Goal: Register for event/course

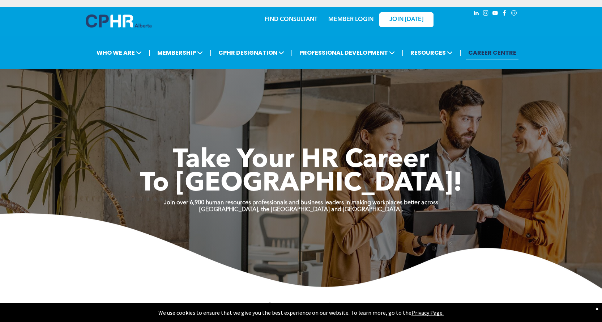
click at [359, 15] on div "MEMBER LOGIN" at bounding box center [350, 17] width 47 height 13
click at [357, 17] on link "MEMBER LOGIN" at bounding box center [350, 20] width 45 height 6
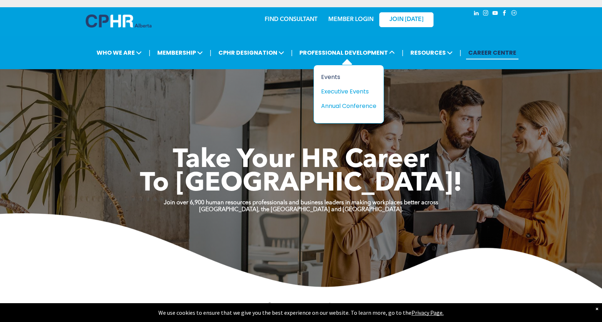
click at [330, 76] on div "Events" at bounding box center [346, 76] width 50 height 9
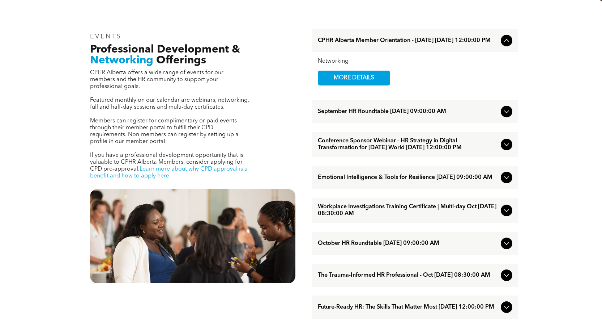
scroll to position [253, 0]
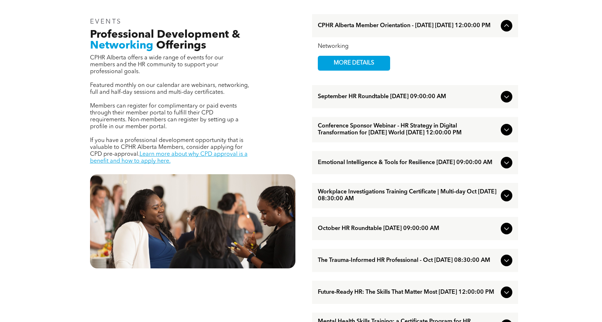
click at [400, 130] on span "Conference Sponsor Webinar - HR Strategy in Digital Transformation for Today’s …" at bounding box center [408, 130] width 180 height 14
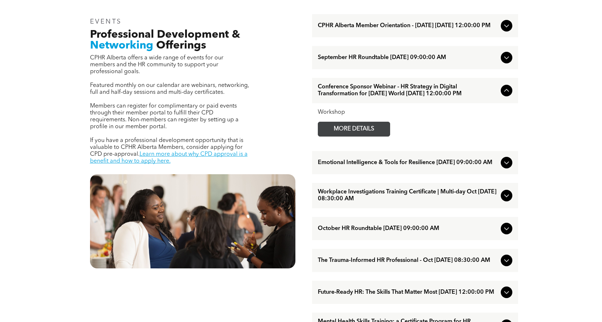
click at [362, 136] on span "MORE DETAILS" at bounding box center [354, 129] width 57 height 14
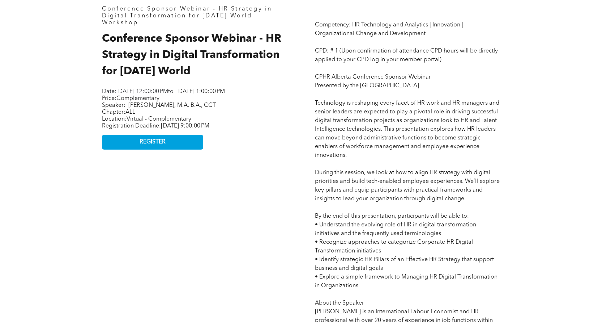
scroll to position [337, 0]
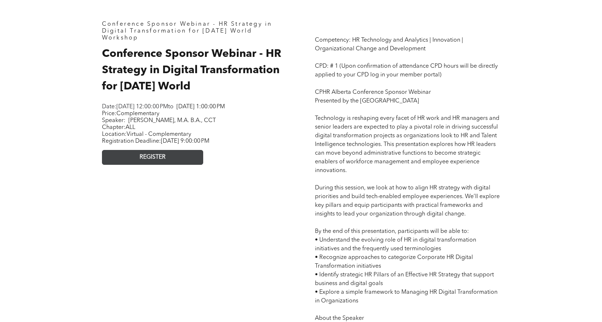
click at [148, 161] on span "REGISTER" at bounding box center [153, 157] width 26 height 7
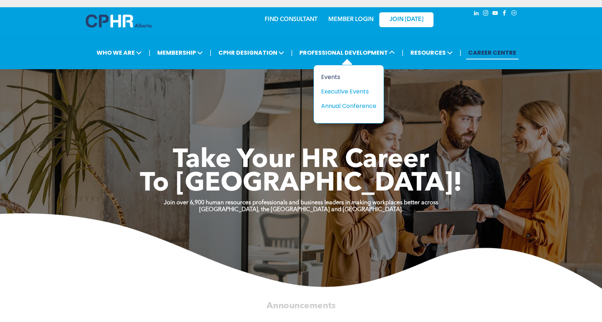
click at [335, 78] on div "Events" at bounding box center [346, 76] width 50 height 9
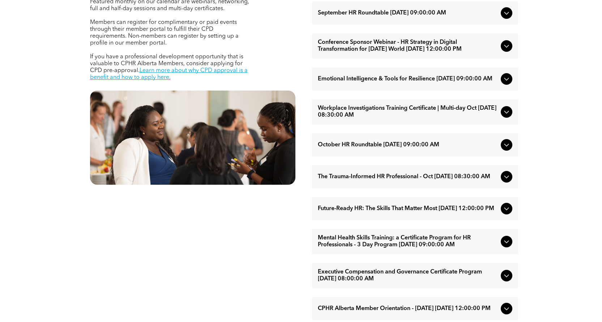
scroll to position [253, 0]
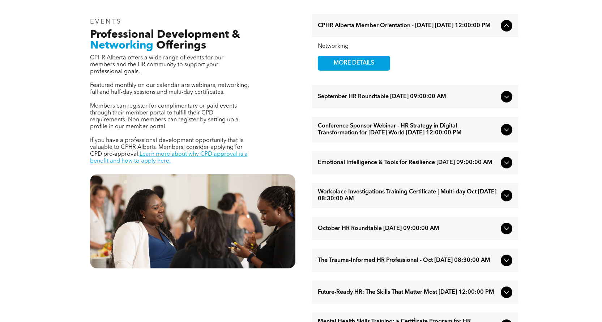
click at [505, 167] on icon at bounding box center [506, 162] width 9 height 9
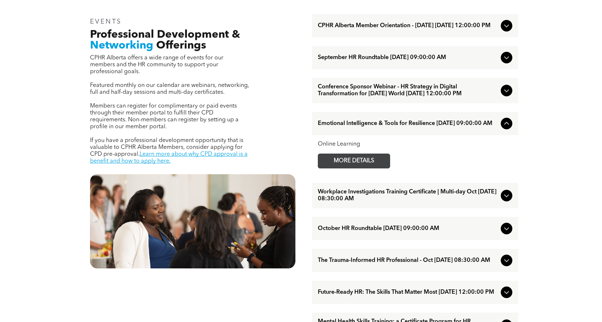
click at [353, 168] on span "MORE DETAILS" at bounding box center [354, 161] width 57 height 14
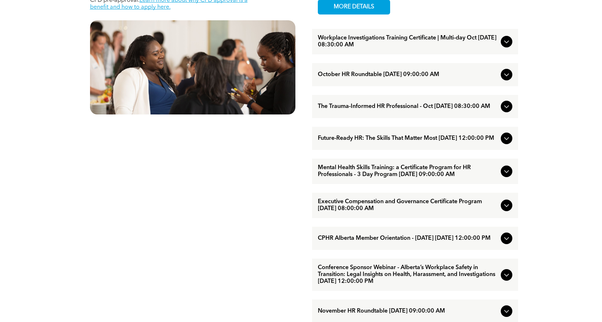
scroll to position [422, 0]
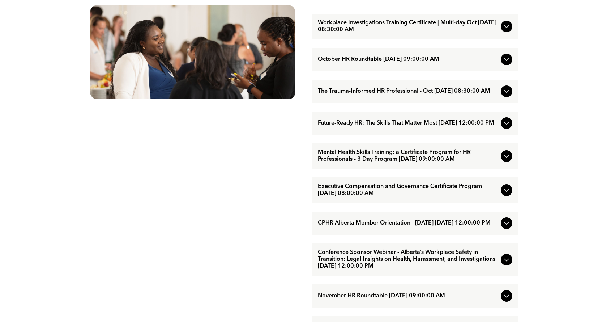
click at [508, 127] on icon at bounding box center [506, 123] width 9 height 9
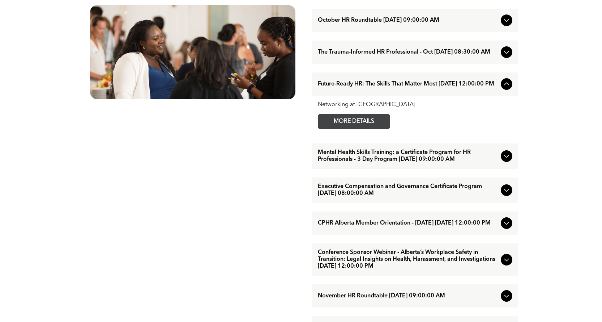
click at [377, 128] on span "MORE DETAILS" at bounding box center [354, 121] width 57 height 14
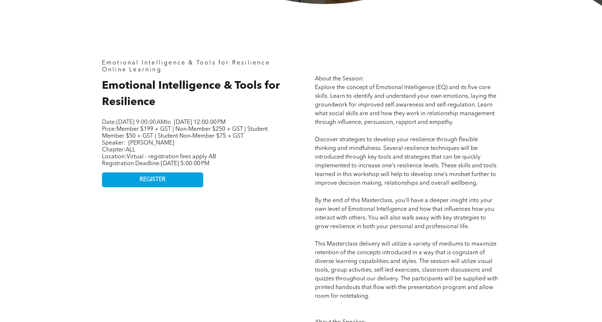
scroll to position [253, 0]
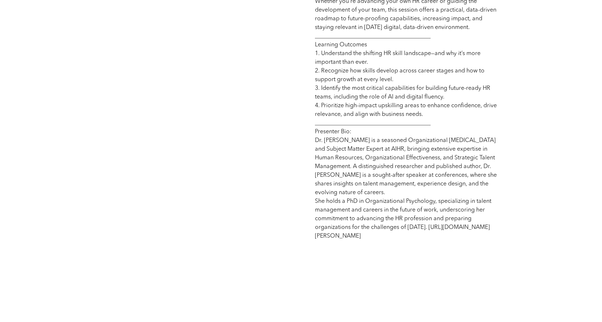
scroll to position [253, 0]
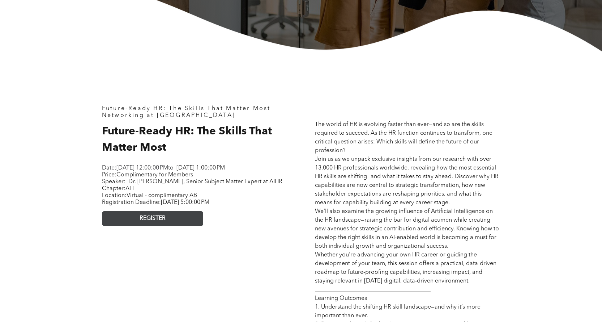
click at [148, 222] on span "REGISTER" at bounding box center [153, 218] width 26 height 7
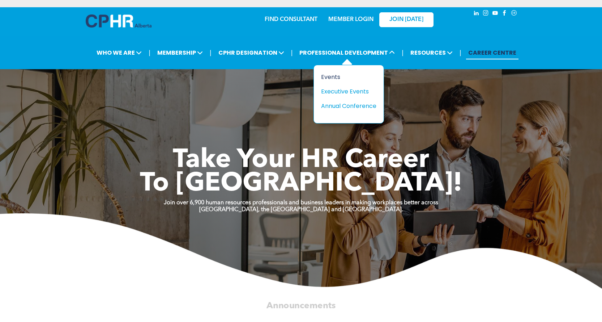
click at [330, 72] on div "Events" at bounding box center [346, 76] width 50 height 9
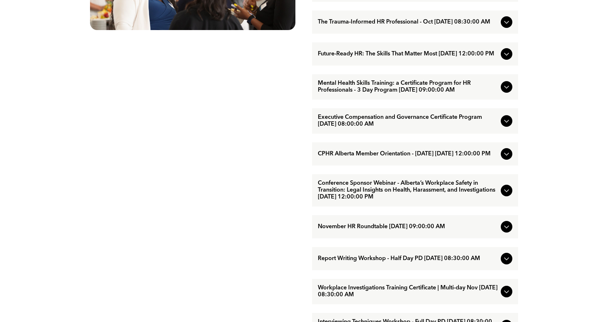
scroll to position [506, 0]
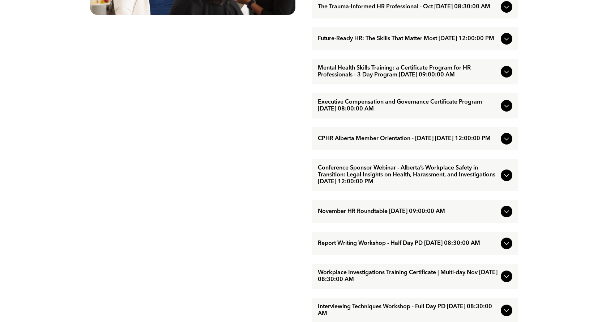
click at [502, 179] on icon at bounding box center [506, 175] width 9 height 9
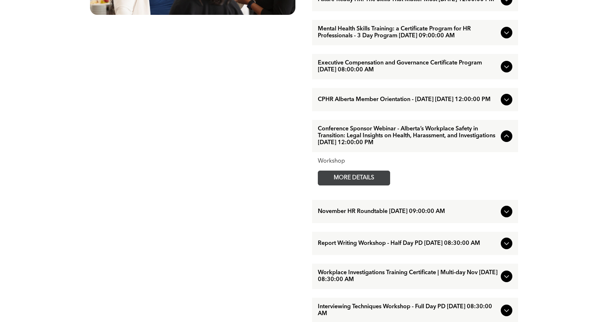
click at [345, 185] on span "MORE DETAILS" at bounding box center [354, 178] width 57 height 14
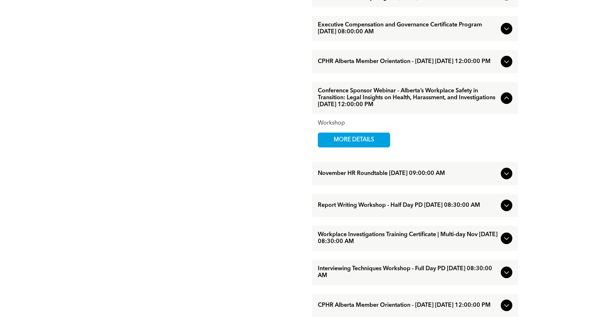
scroll to position [422, 0]
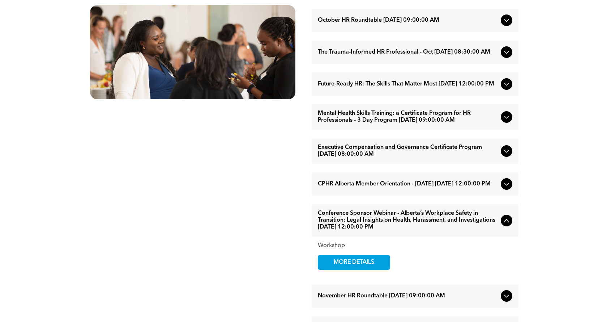
click at [504, 88] on icon at bounding box center [506, 84] width 9 height 9
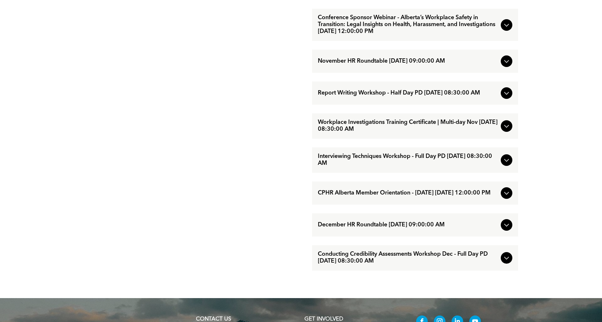
scroll to position [760, 0]
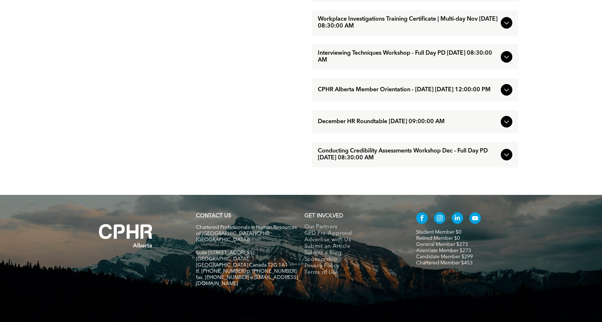
click at [389, 161] on span "Conducting Credibility Assessments Workshop Dec - Full Day PD [DATE] 08:30:00 AM" at bounding box center [408, 155] width 180 height 14
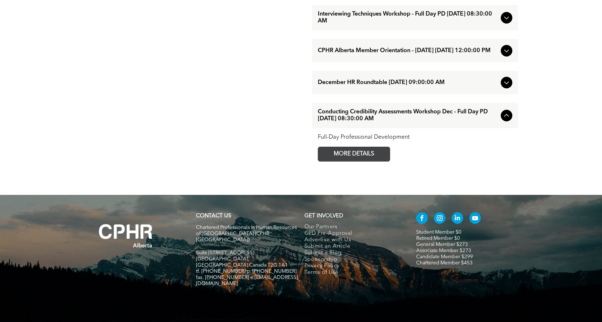
click at [370, 161] on span "MORE DETAILS" at bounding box center [354, 154] width 57 height 14
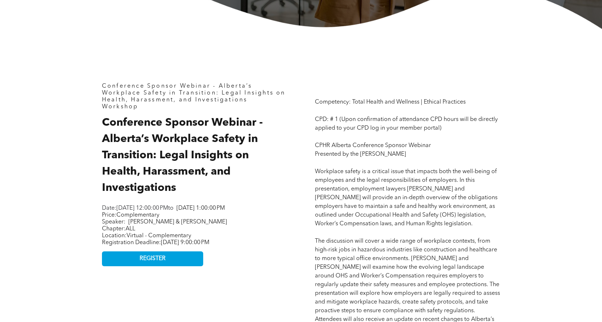
scroll to position [337, 0]
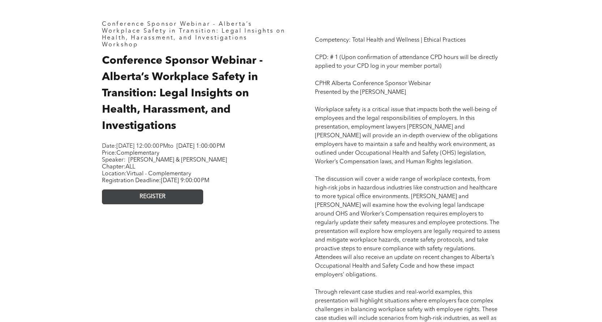
click at [188, 204] on link "REGISTER" at bounding box center [152, 196] width 101 height 15
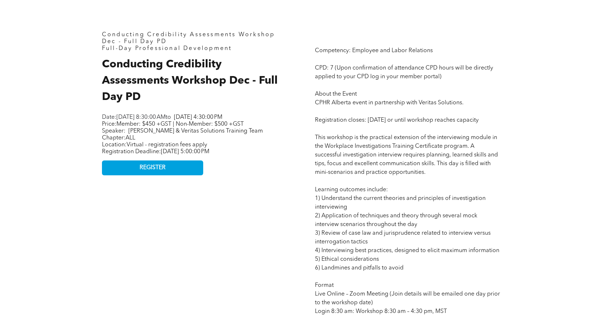
scroll to position [253, 0]
